Goal: Information Seeking & Learning: Learn about a topic

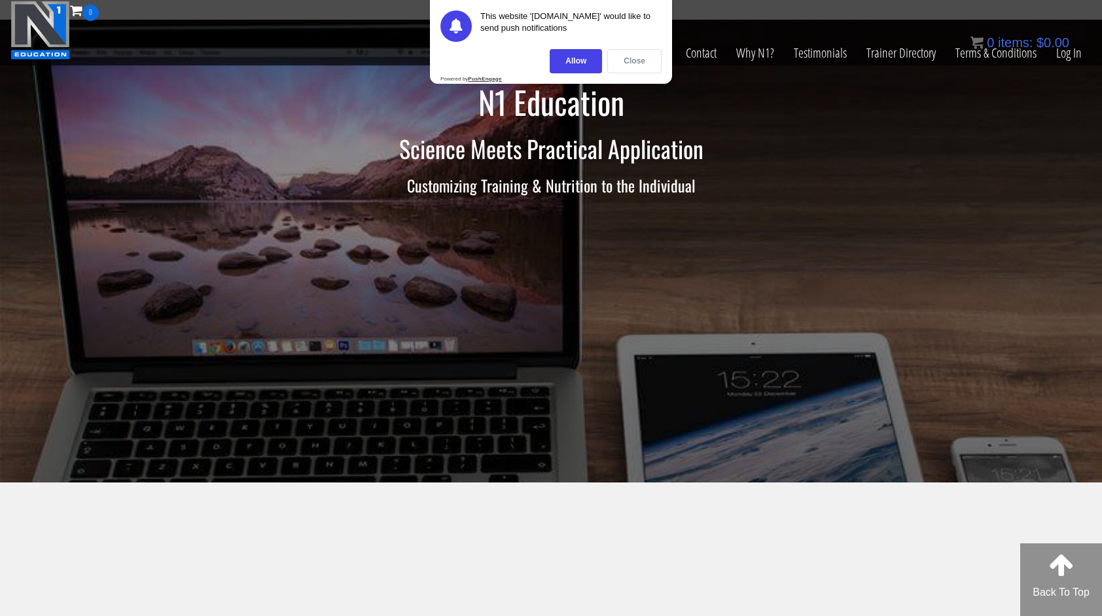
click at [625, 63] on div "Close" at bounding box center [634, 61] width 54 height 24
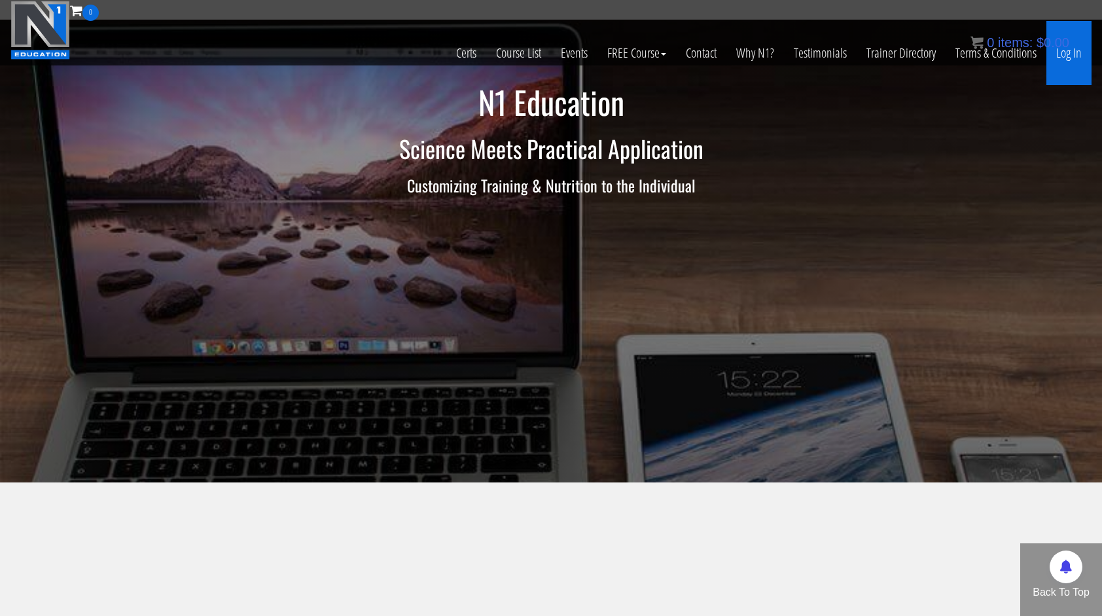
click at [1079, 52] on link "Log In" at bounding box center [1068, 53] width 45 height 64
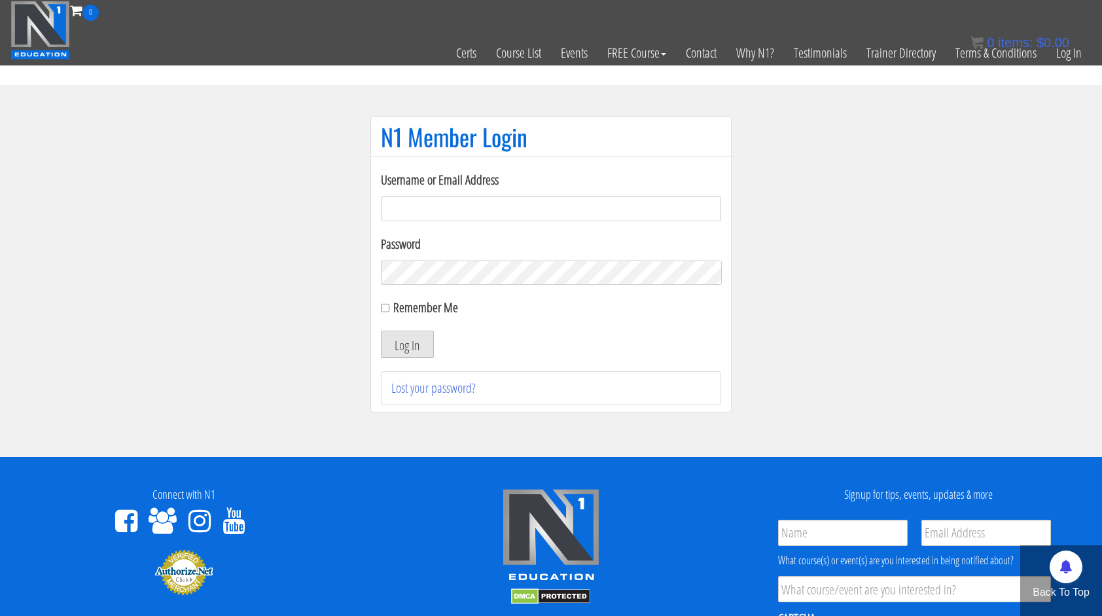
type input "miten.fitness@gmail.com"
click at [429, 338] on button "Log In" at bounding box center [407, 343] width 53 height 27
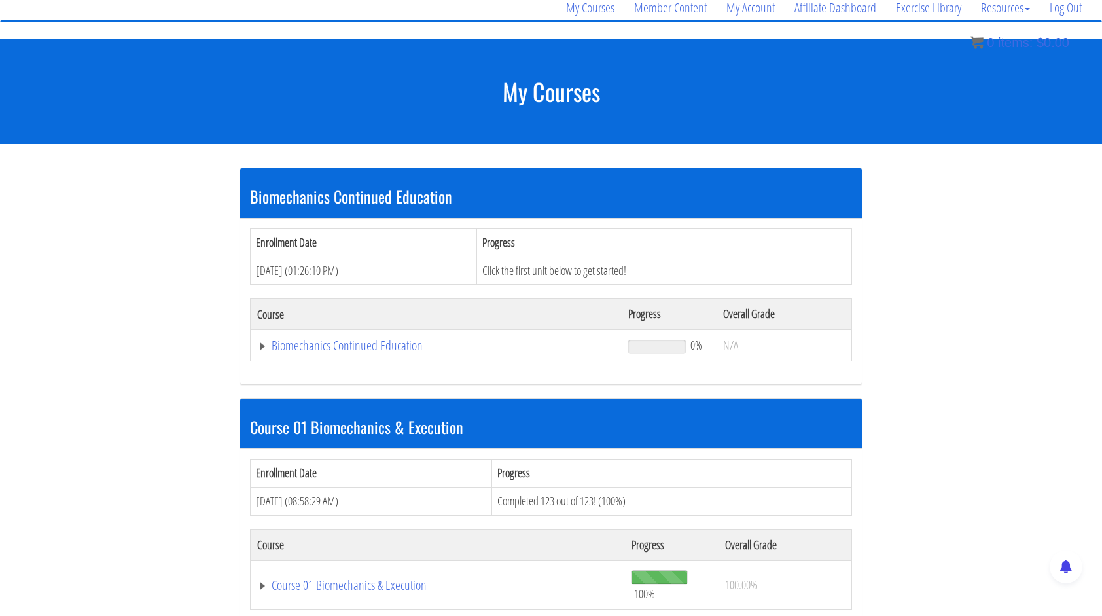
scroll to position [131, 0]
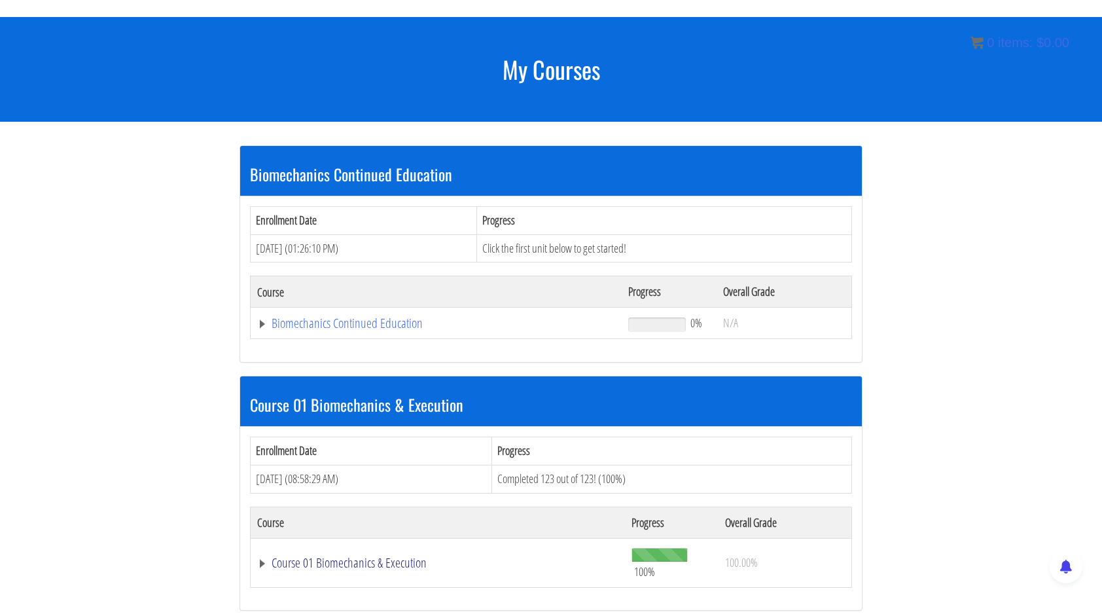
click at [382, 330] on link "Course 01 Biomechanics & Execution" at bounding box center [436, 323] width 358 height 13
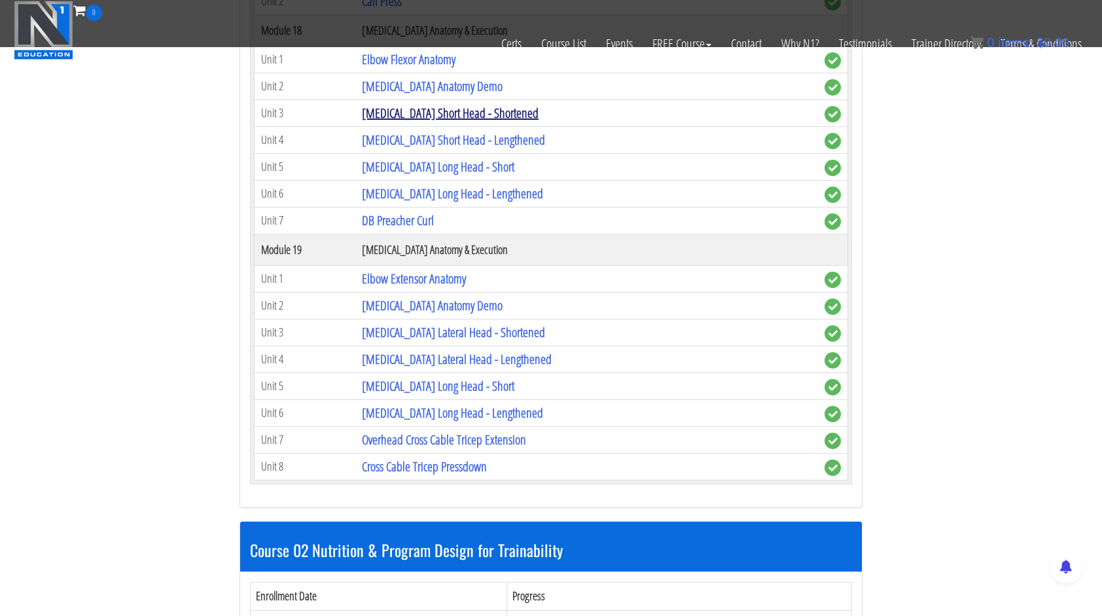
scroll to position [4057, 0]
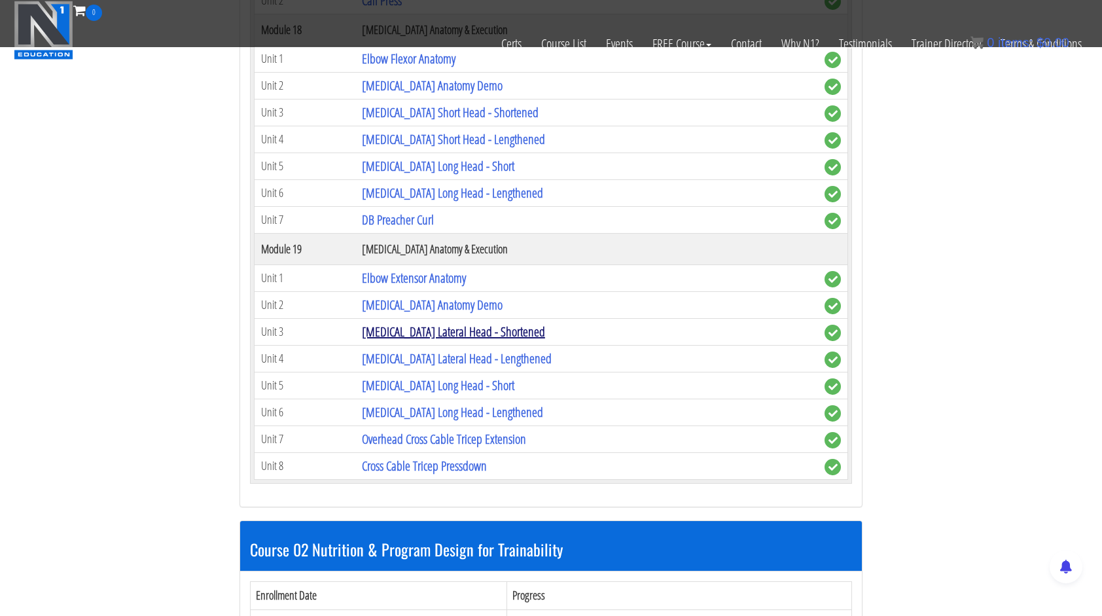
click at [488, 323] on link "[MEDICAL_DATA] Lateral Head - Shortened" at bounding box center [453, 332] width 183 height 18
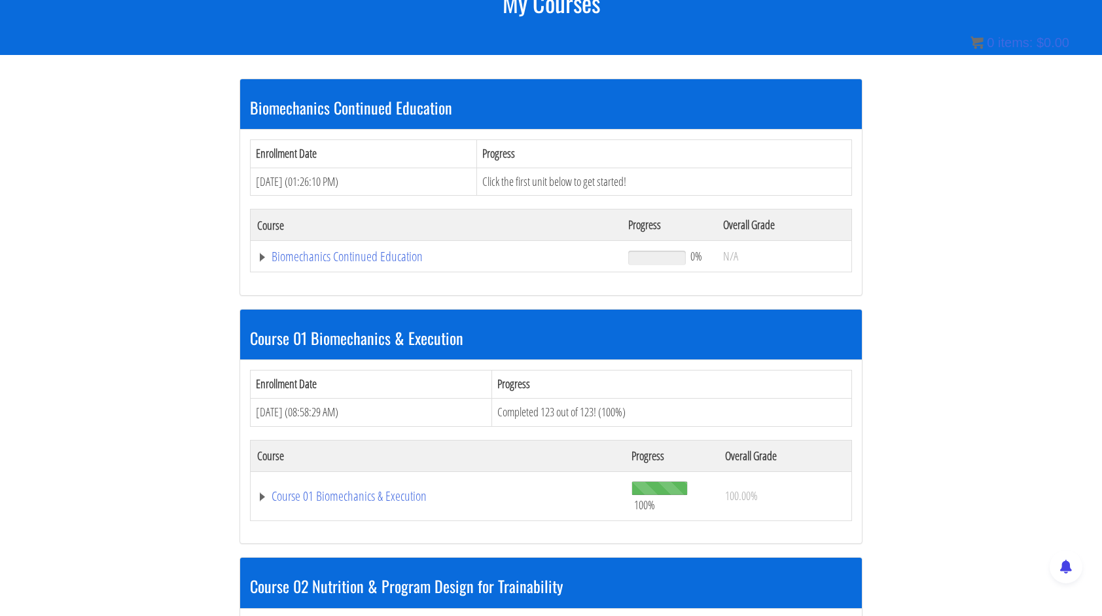
scroll to position [199, 0]
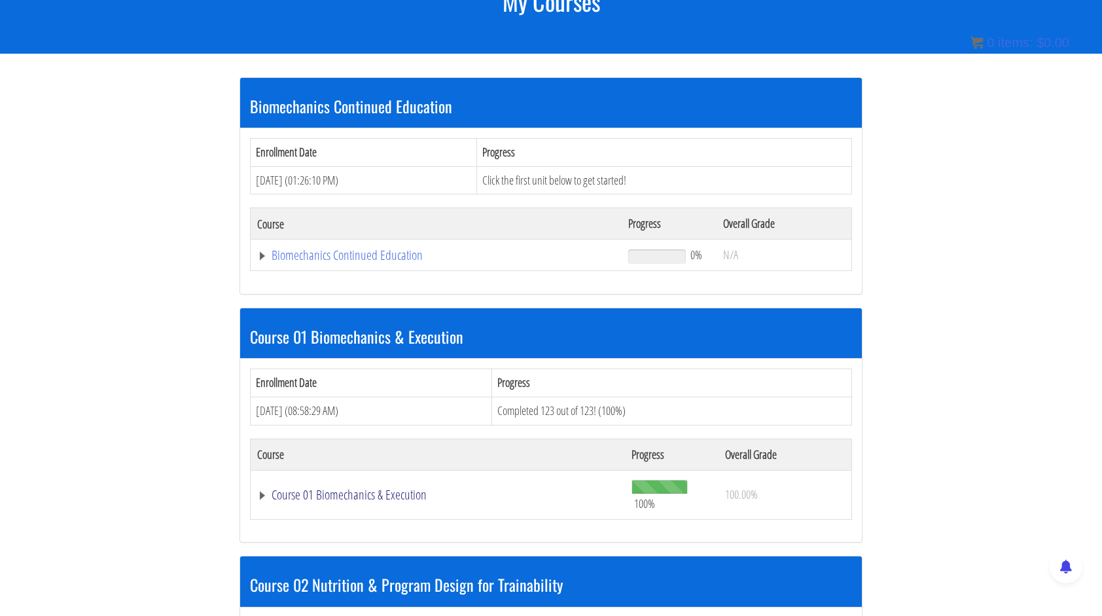
click at [373, 262] on link "Course 01 Biomechanics & Execution" at bounding box center [436, 255] width 358 height 13
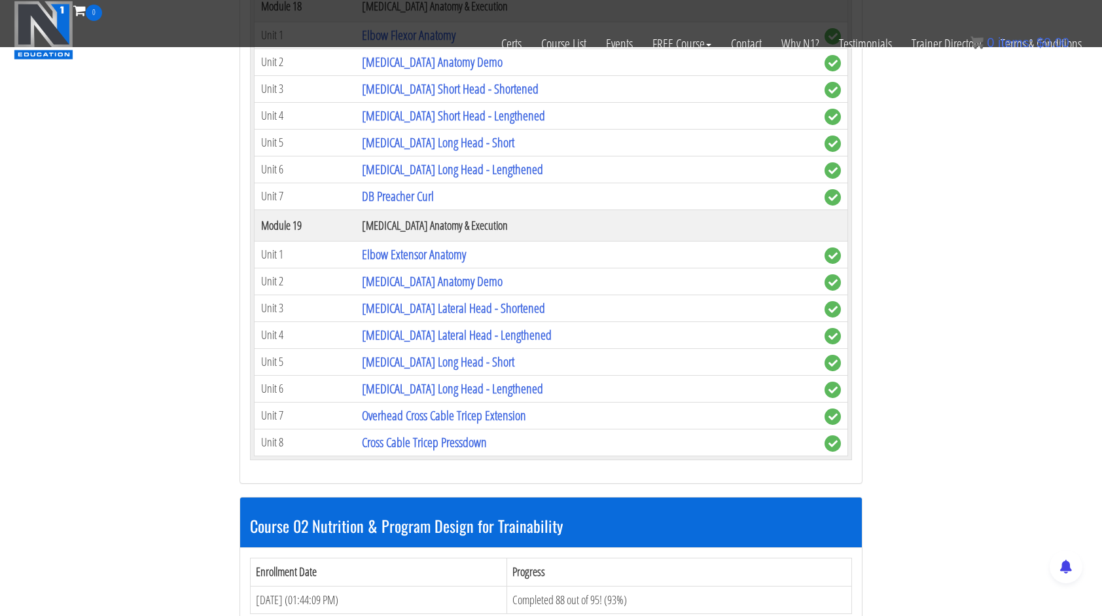
scroll to position [4126, 0]
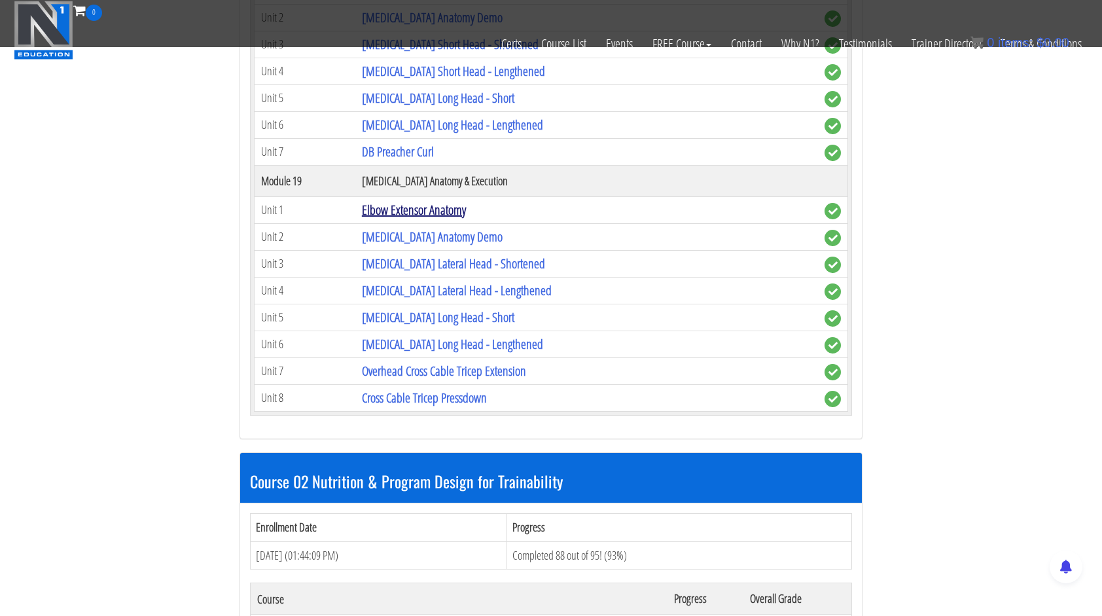
click at [452, 201] on link "Elbow Extensor Anatomy" at bounding box center [414, 210] width 104 height 18
